Goal: Information Seeking & Learning: Compare options

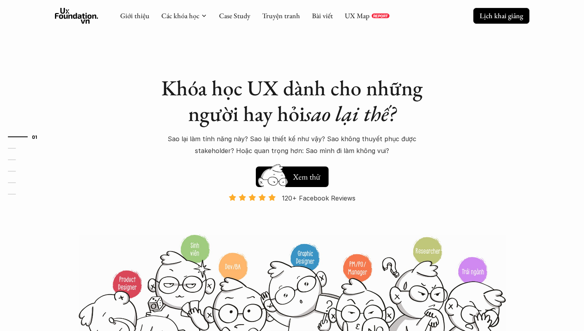
click at [508, 11] on p "Lịch khai giảng" at bounding box center [501, 15] width 43 height 9
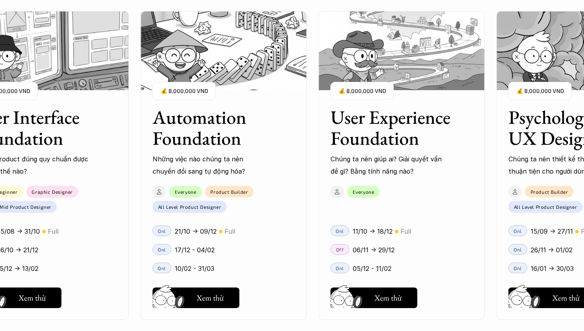
scroll to position [889, 0]
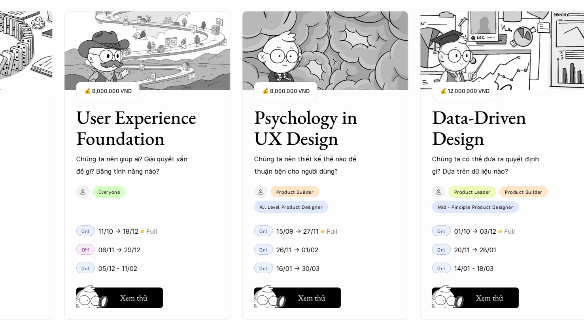
click at [338, 126] on h3 "Psychology in UX Design" at bounding box center [315, 128] width 123 height 42
click at [313, 299] on h5 "Xem thử" at bounding box center [311, 297] width 27 height 11
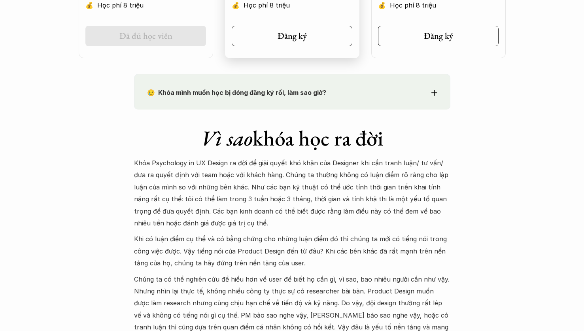
scroll to position [653, 0]
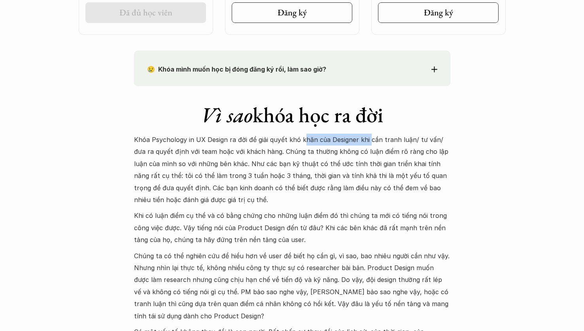
drag, startPoint x: 304, startPoint y: 142, endPoint x: 367, endPoint y: 141, distance: 63.3
click at [367, 141] on p "Khóa Psychology in UX Design ra đời để giải quyết khó khăn của Designer khi cần…" at bounding box center [292, 170] width 316 height 72
click at [433, 149] on p "Khóa Psychology in UX Design ra đời để giải quyết khó khăn của Designer khi cần…" at bounding box center [292, 170] width 316 height 72
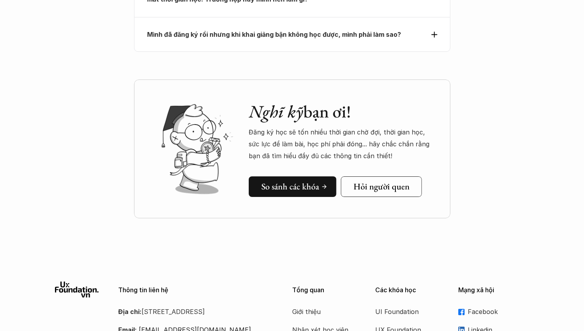
click at [295, 176] on link "So sánh các khóa" at bounding box center [293, 186] width 88 height 21
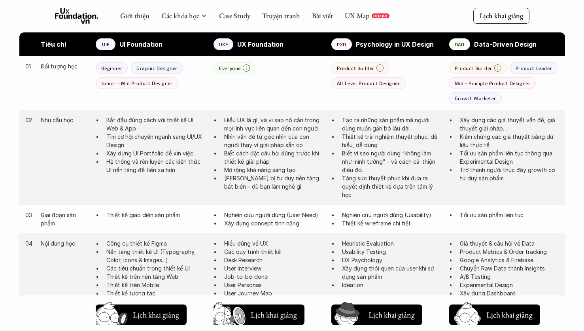
scroll to position [415, 0]
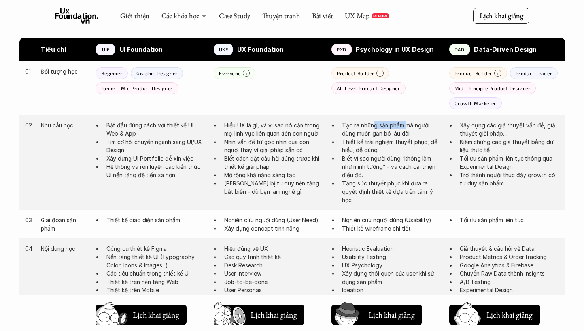
drag, startPoint x: 372, startPoint y: 127, endPoint x: 407, endPoint y: 123, distance: 34.9
click at [407, 123] on p "Tạo ra những sản phẩm mà người dùng muốn gắn bó lâu dài" at bounding box center [391, 129] width 99 height 17
click at [413, 126] on p "Tạo ra những sản phẩm mà người dùng muốn gắn bó lâu dài" at bounding box center [391, 129] width 99 height 17
drag, startPoint x: 368, startPoint y: 140, endPoint x: 397, endPoint y: 143, distance: 29.0
click at [397, 143] on p "Thiết kế trải nghiệm thuyết phục, dễ hiểu, dễ dùng" at bounding box center [391, 146] width 99 height 17
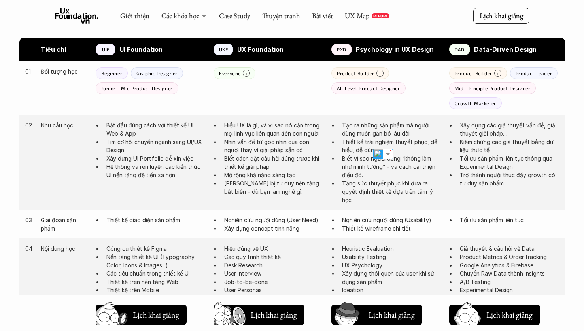
click at [341, 158] on ul "Tạo ra những sản phẩm mà người dùng muốn gắn bó lâu dài Thiết kế trải nghiệm th…" at bounding box center [386, 162] width 110 height 83
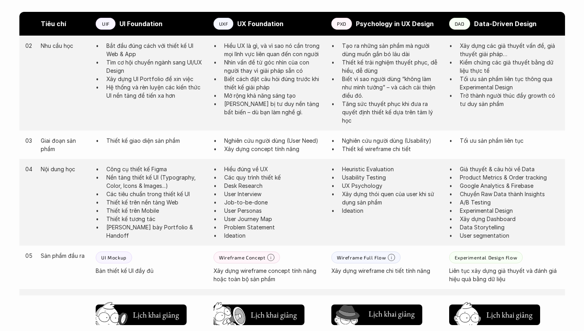
scroll to position [0, 0]
